Goal: Find specific page/section: Find specific page/section

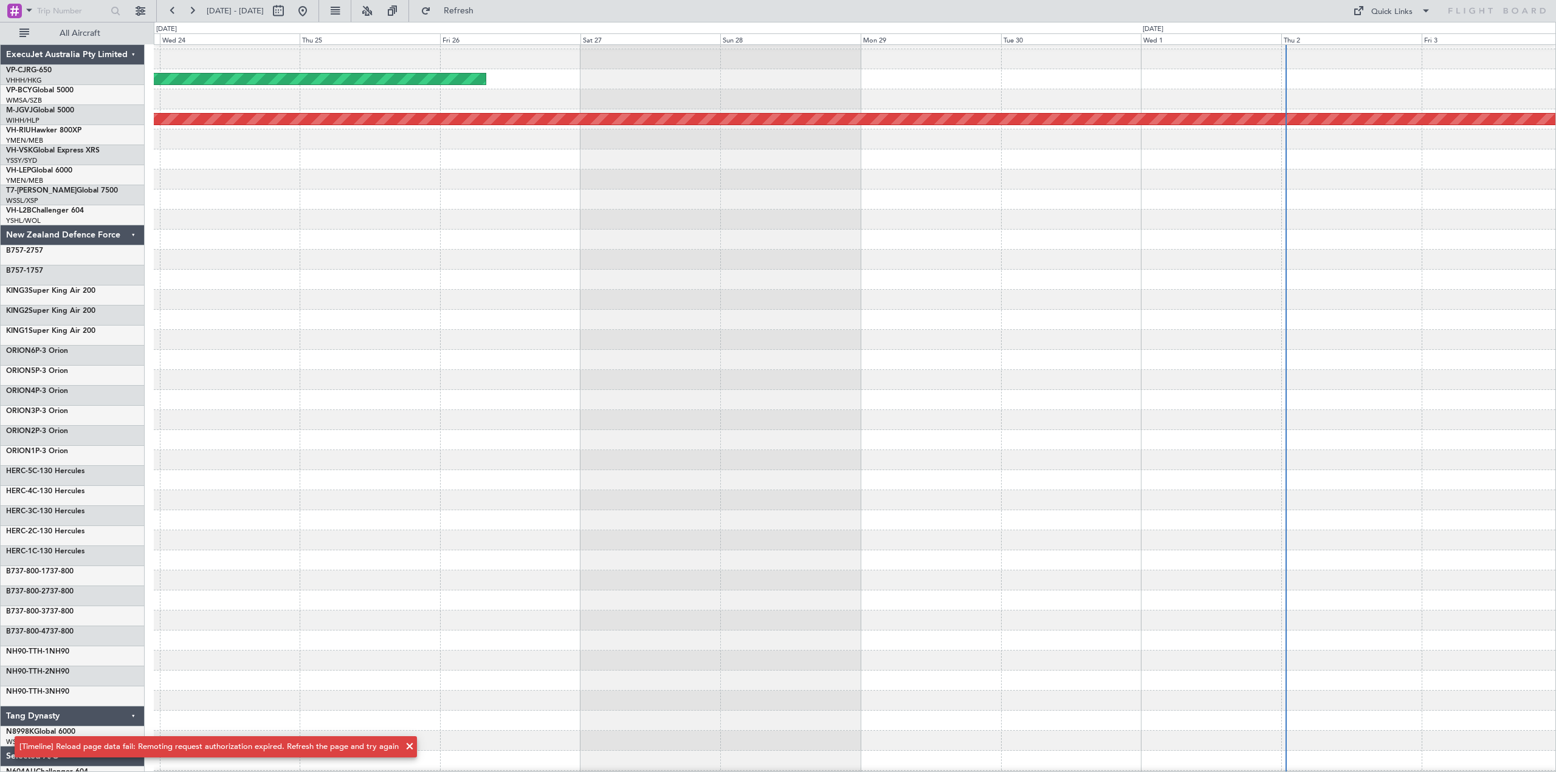
scroll to position [16, 0]
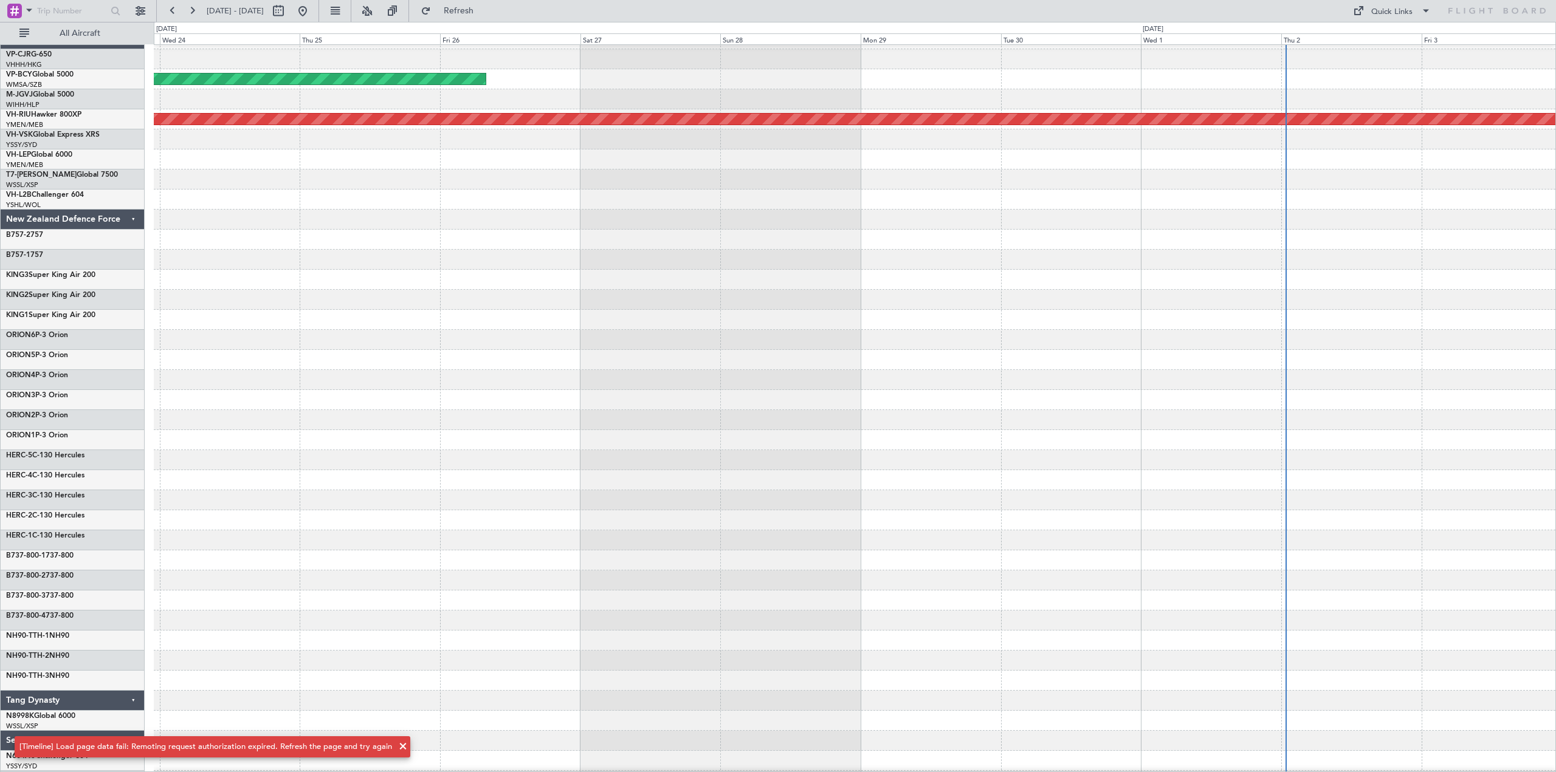
click at [399, 747] on span at bounding box center [403, 747] width 15 height 15
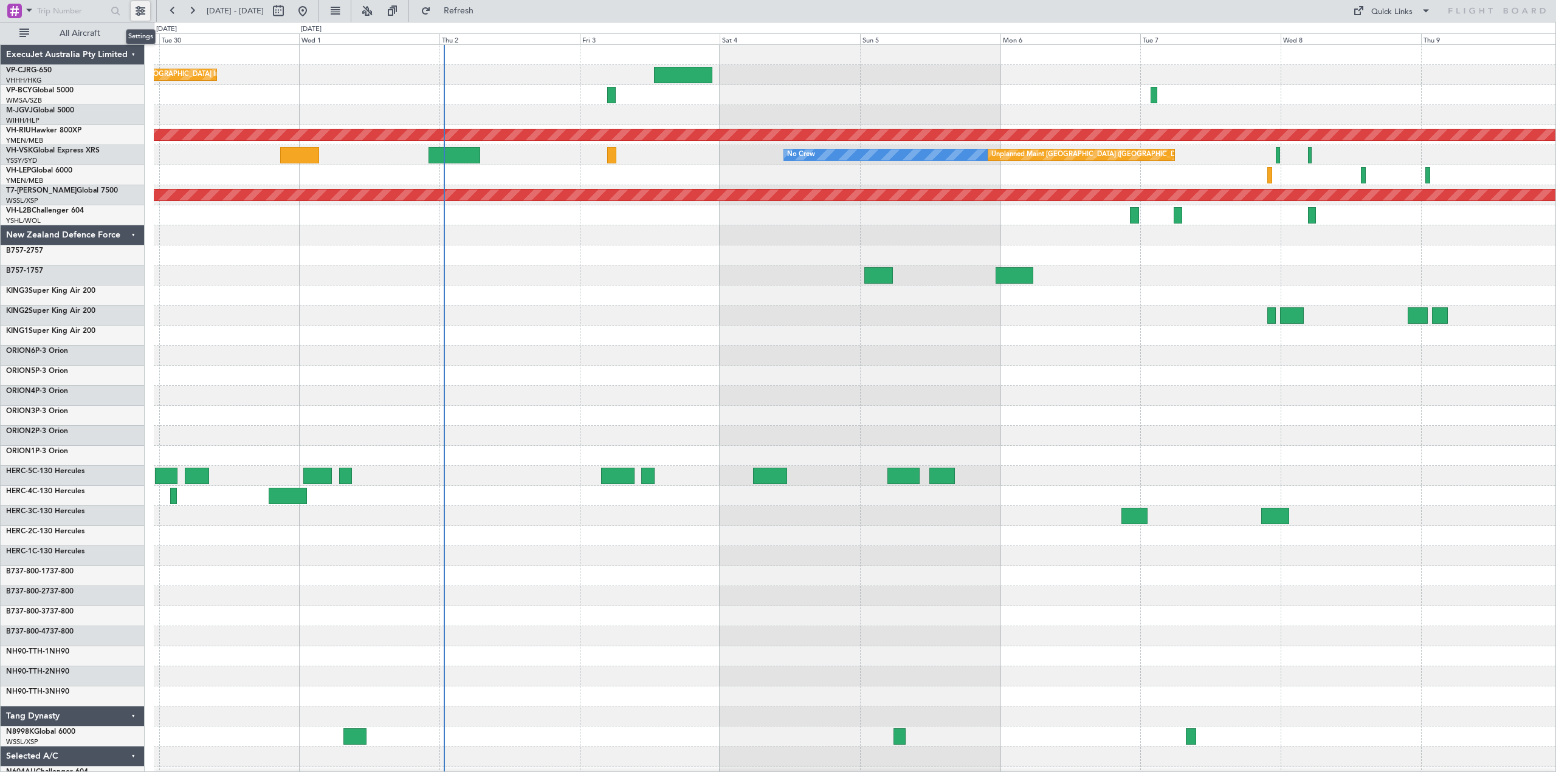
click at [140, 5] on button at bounding box center [140, 10] width 19 height 19
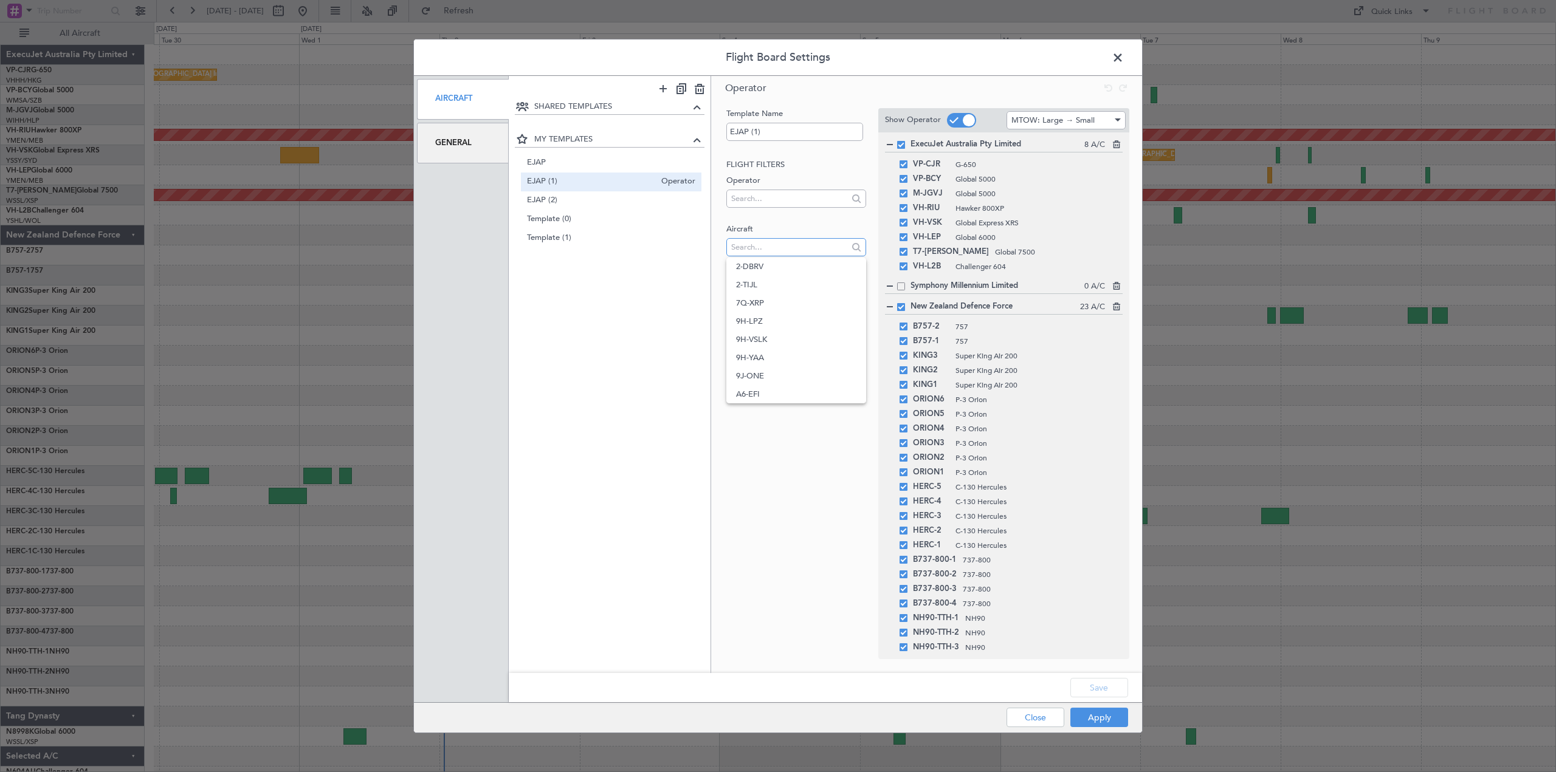
click at [777, 240] on input "text" at bounding box center [789, 247] width 116 height 18
type input "t7-ric"
click at [775, 267] on span "T7-RIC" at bounding box center [796, 267] width 120 height 18
click at [1100, 716] on button "Apply" at bounding box center [1099, 717] width 58 height 19
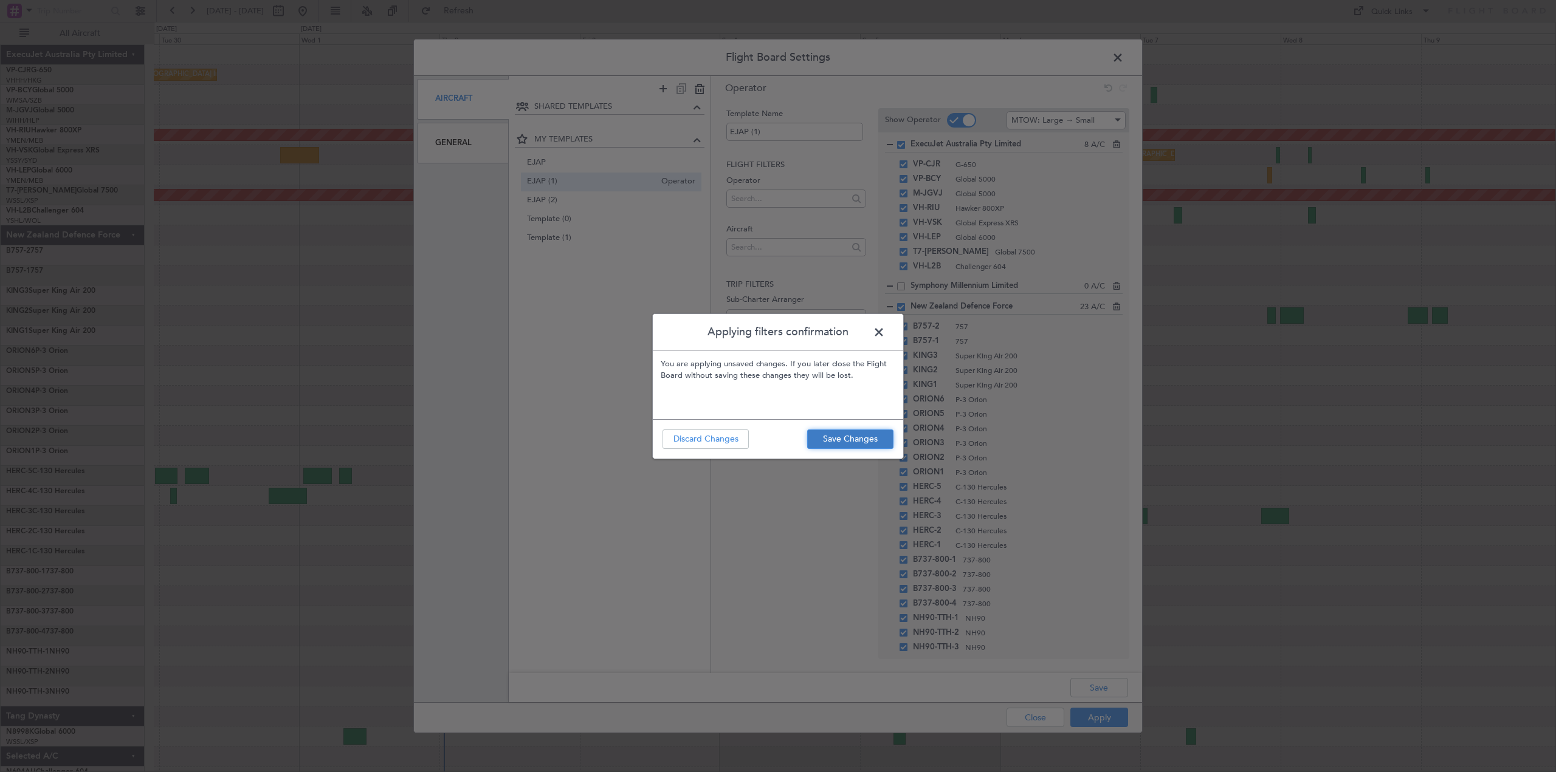
click at [856, 438] on button "Save Changes" at bounding box center [850, 439] width 86 height 19
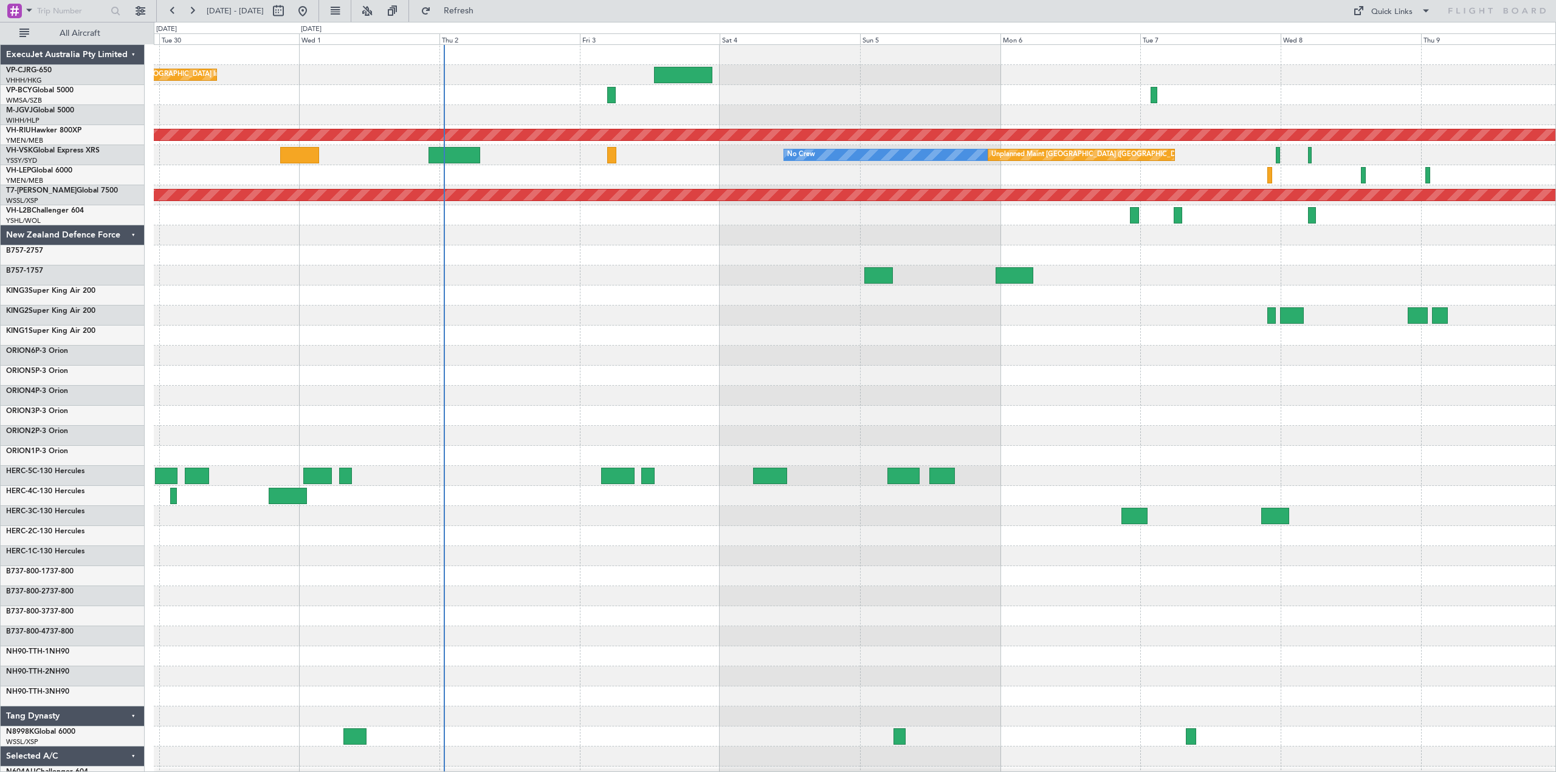
click at [134, 235] on div "New Zealand Defence Force" at bounding box center [73, 235] width 144 height 20
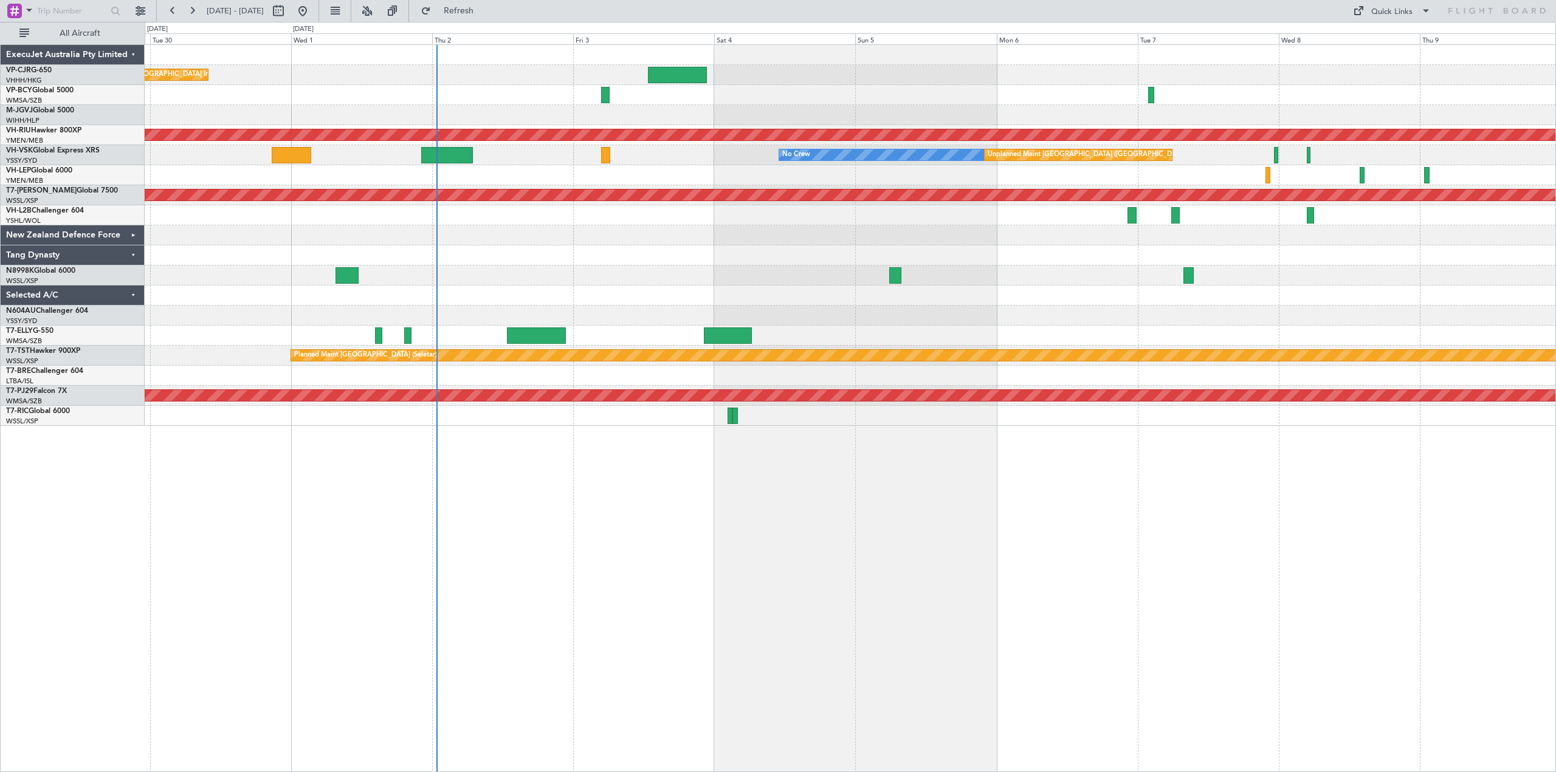
click at [136, 252] on div "Tang Dynasty" at bounding box center [73, 255] width 144 height 20
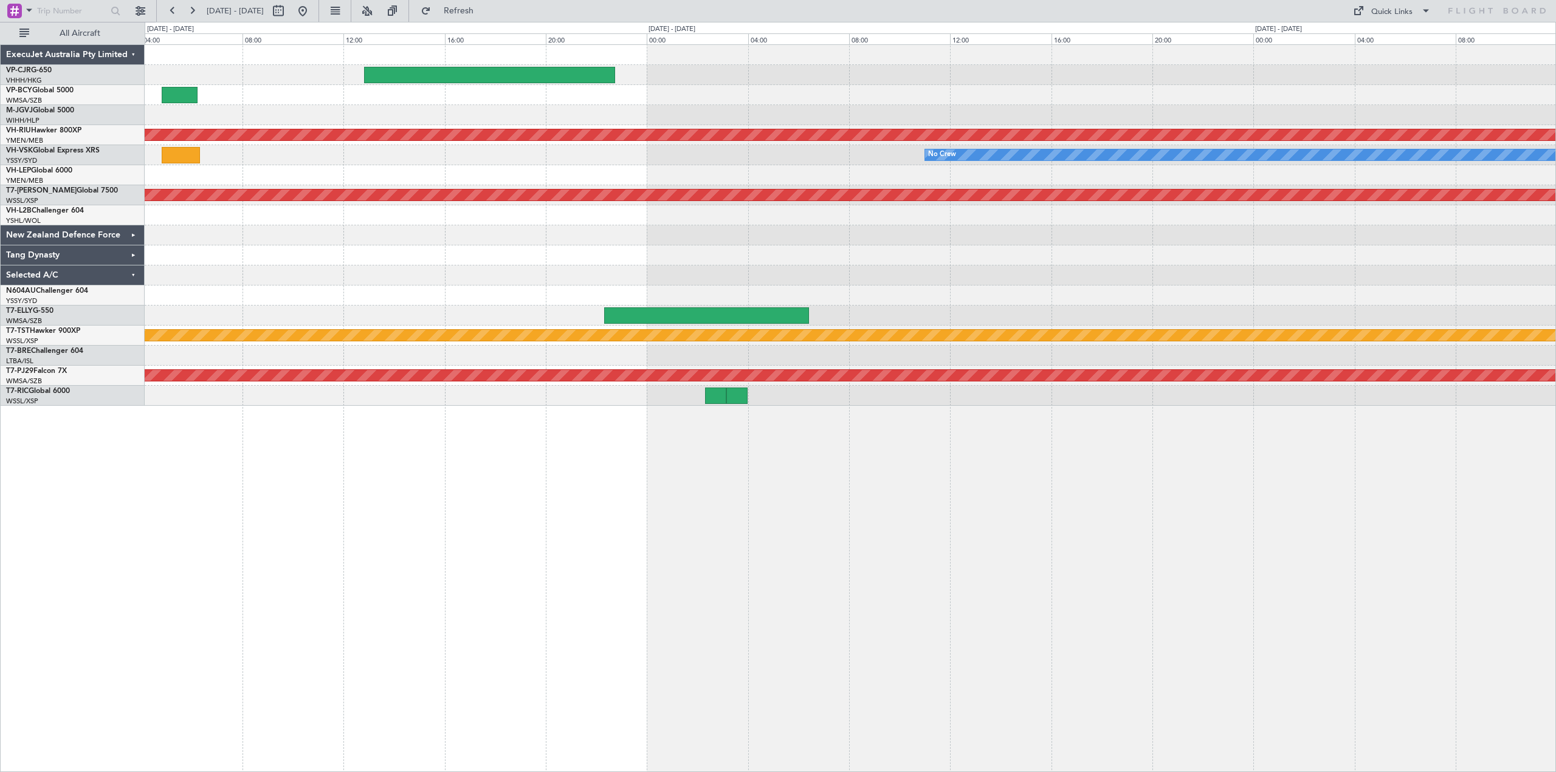
click at [721, 484] on div "Planned Maint Melbourne (Essendon) No Crew Unplanned Maint Melbourne (Essendon)…" at bounding box center [850, 408] width 1411 height 728
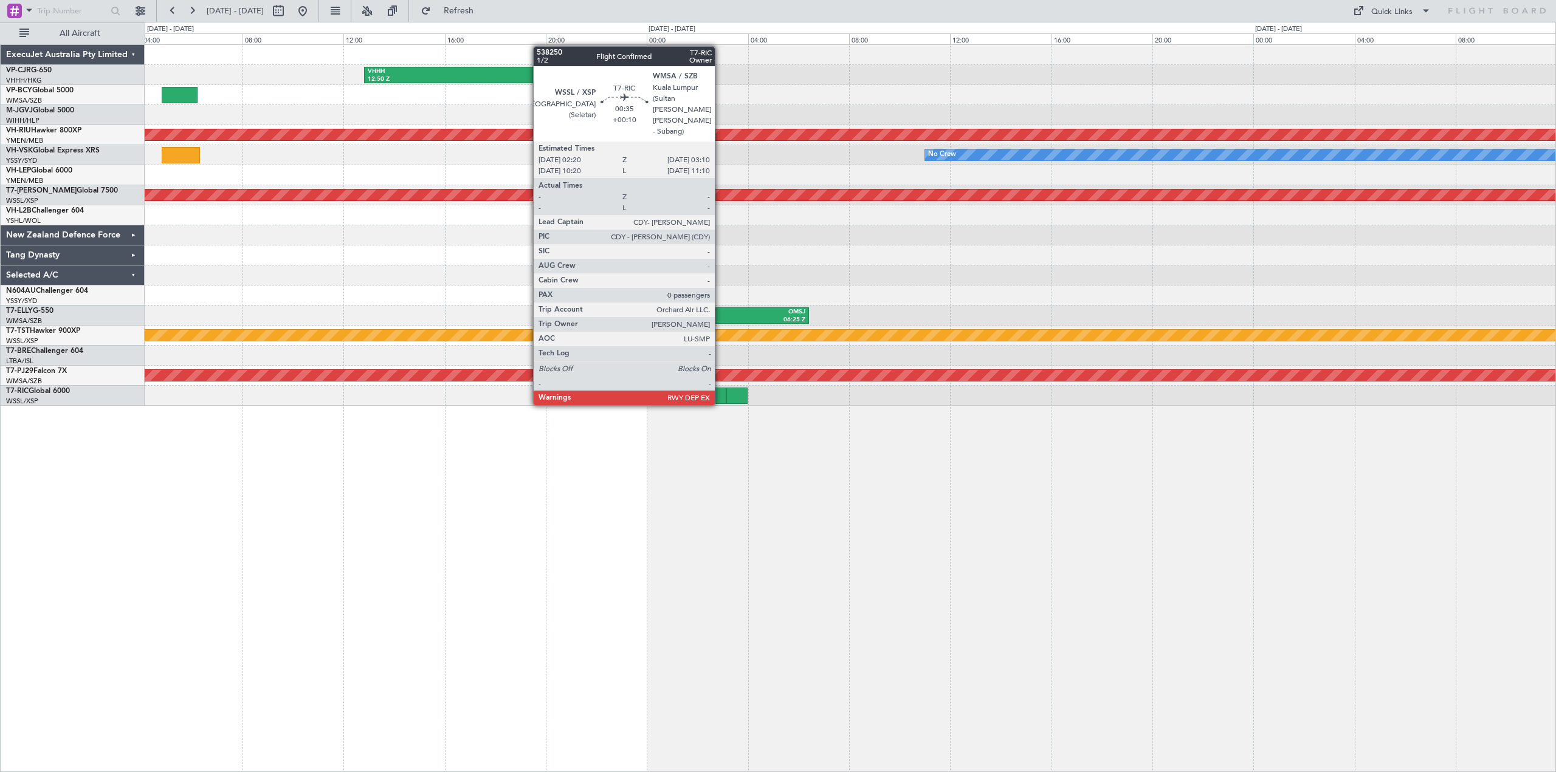
click at [720, 393] on div at bounding box center [715, 396] width 21 height 16
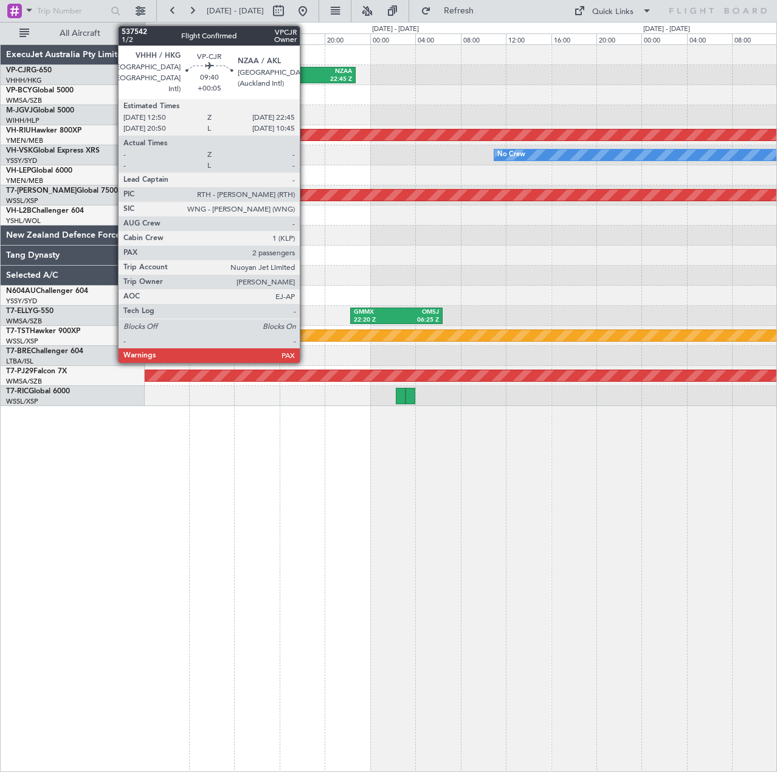
click at [305, 69] on div "NZAA" at bounding box center [325, 71] width 53 height 9
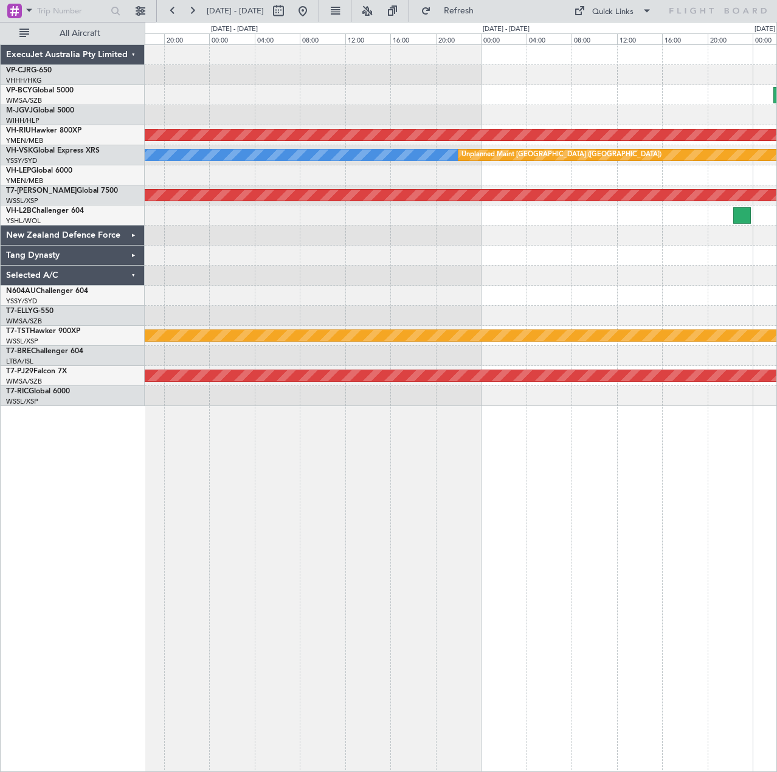
click at [19, 280] on div "Planned Maint Melbourne (Essendon) No Crew Unplanned Maint Melbourne (Essendon)…" at bounding box center [388, 397] width 777 height 750
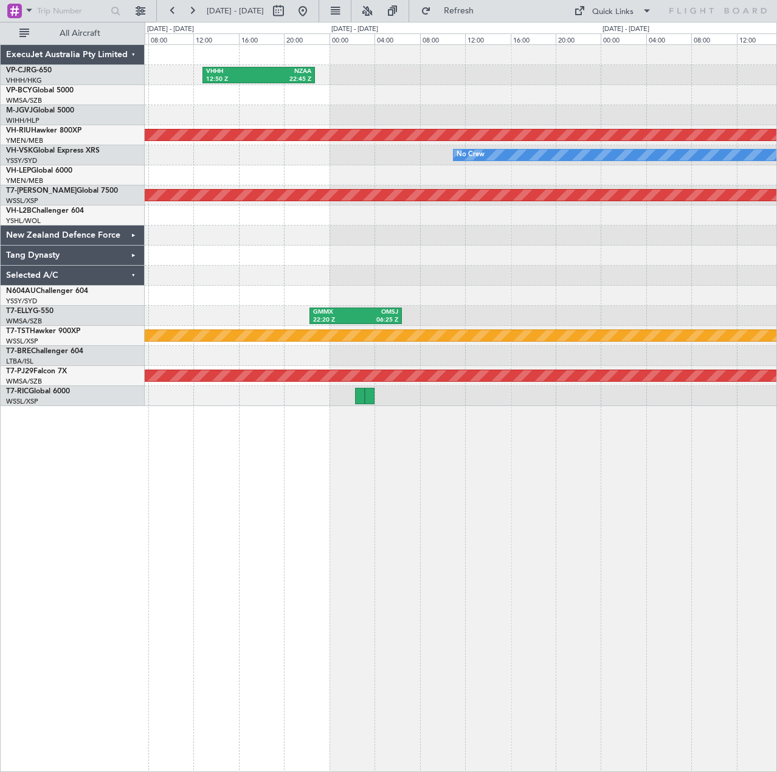
click at [428, 246] on div at bounding box center [460, 255] width 631 height 20
